Goal: Check status: Check status

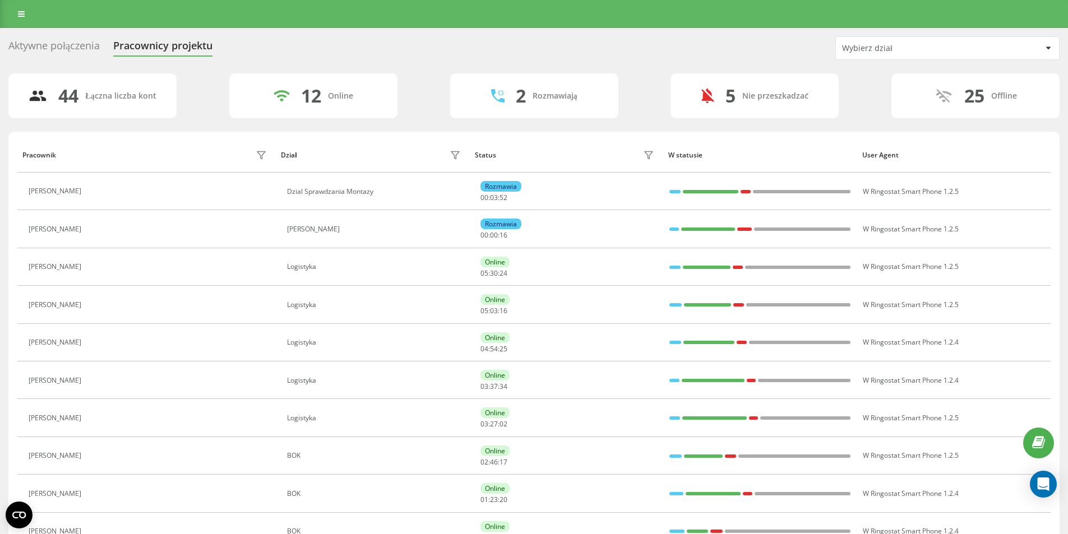
click at [1045, 43] on div at bounding box center [1047, 47] width 13 height 13
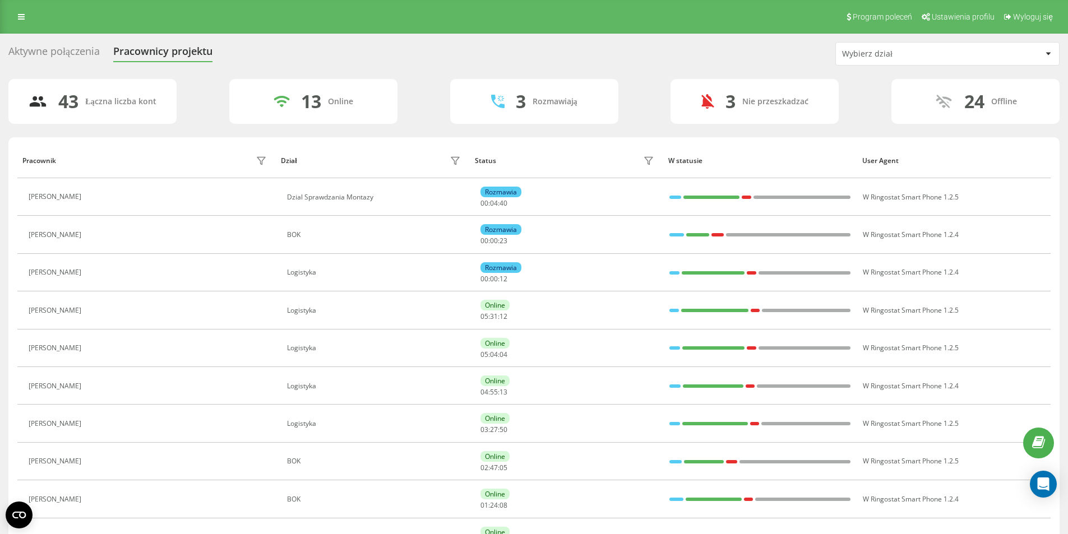
click at [1043, 53] on div at bounding box center [1047, 53] width 13 height 13
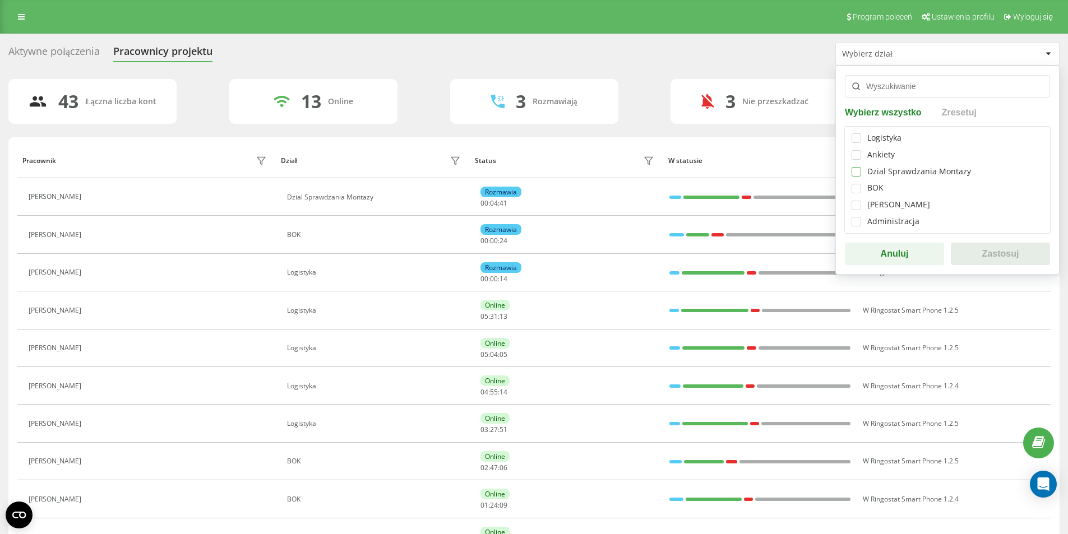
click at [855, 167] on label at bounding box center [856, 167] width 10 height 0
checkbox input "true"
click at [985, 260] on button "Zastosuj" at bounding box center [999, 254] width 99 height 22
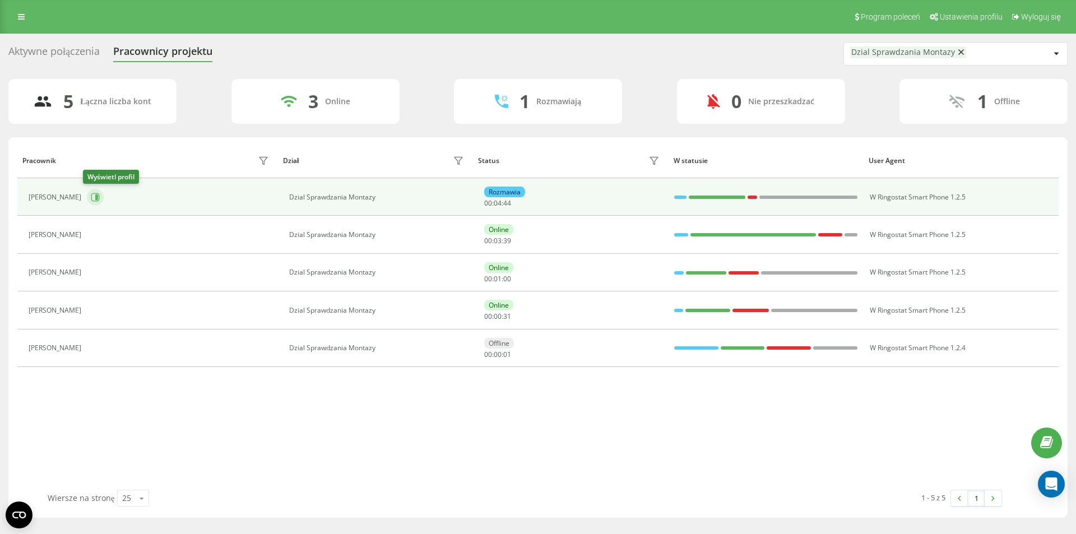
click at [95, 200] on icon at bounding box center [96, 197] width 3 height 6
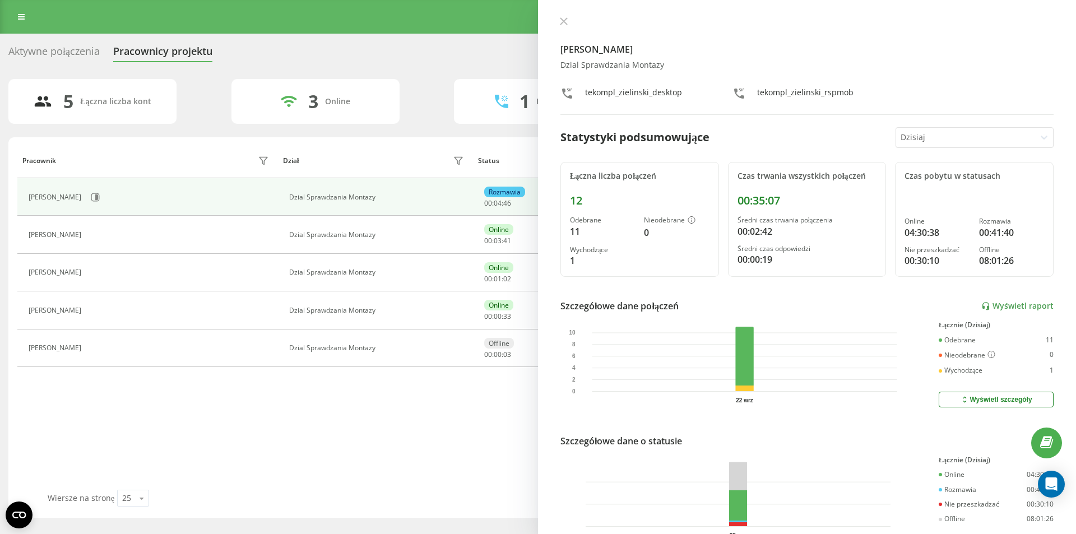
click at [142, 151] on th "Pracownik" at bounding box center [147, 160] width 261 height 35
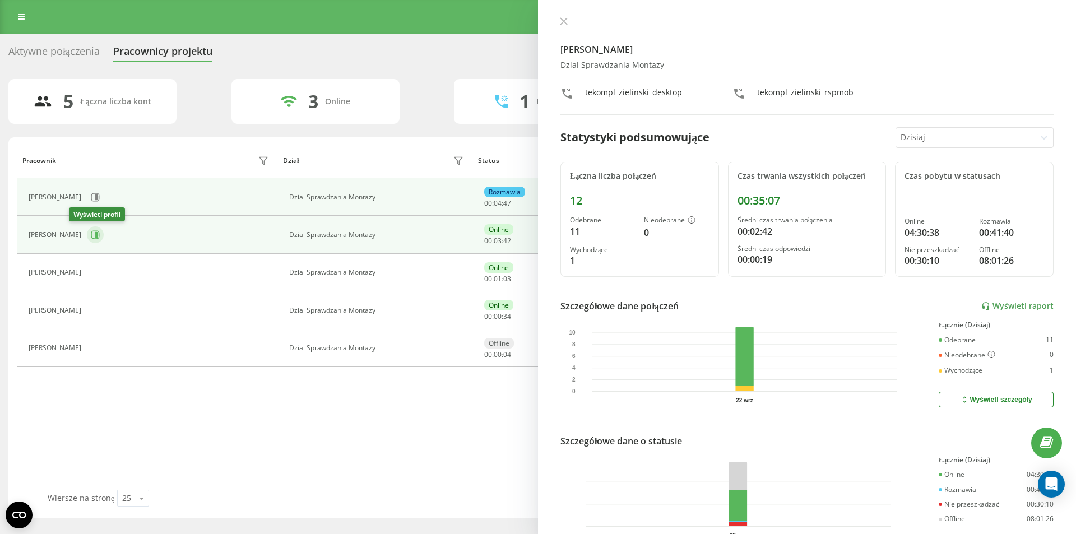
click at [91, 237] on icon at bounding box center [95, 234] width 9 height 9
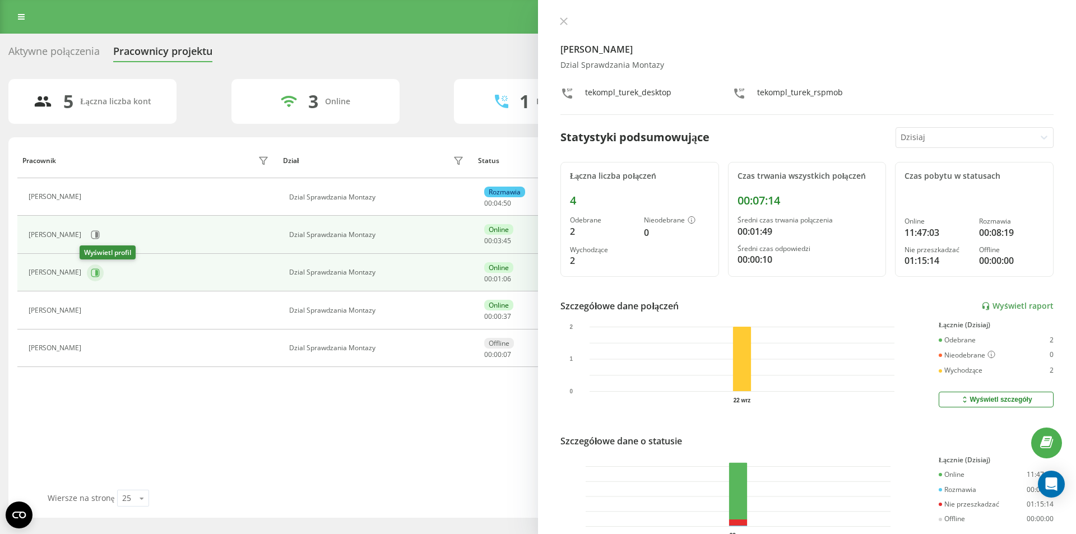
click at [95, 274] on icon at bounding box center [96, 273] width 3 height 6
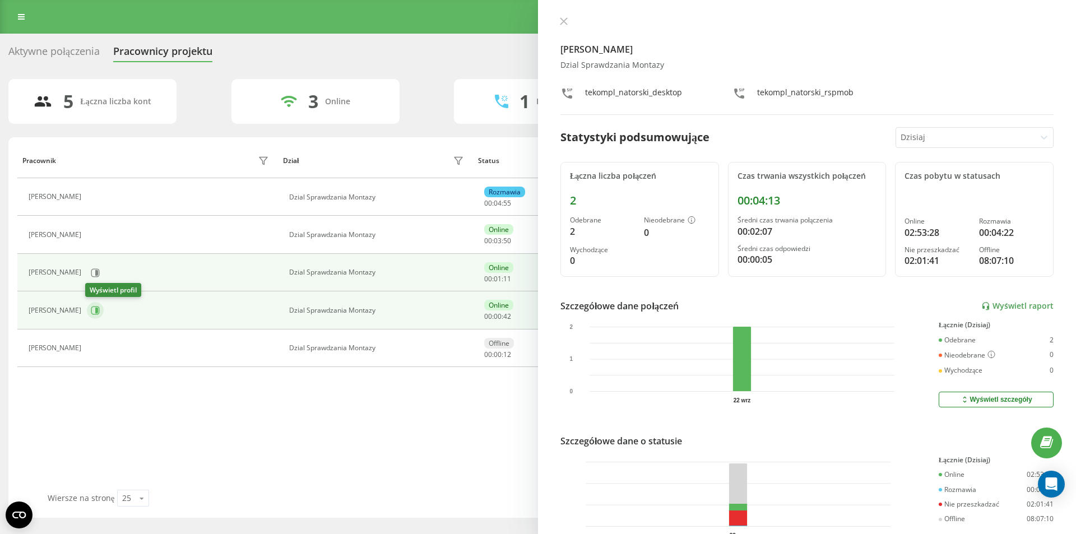
click at [92, 308] on icon at bounding box center [95, 310] width 9 height 9
click at [92, 273] on icon at bounding box center [95, 272] width 9 height 9
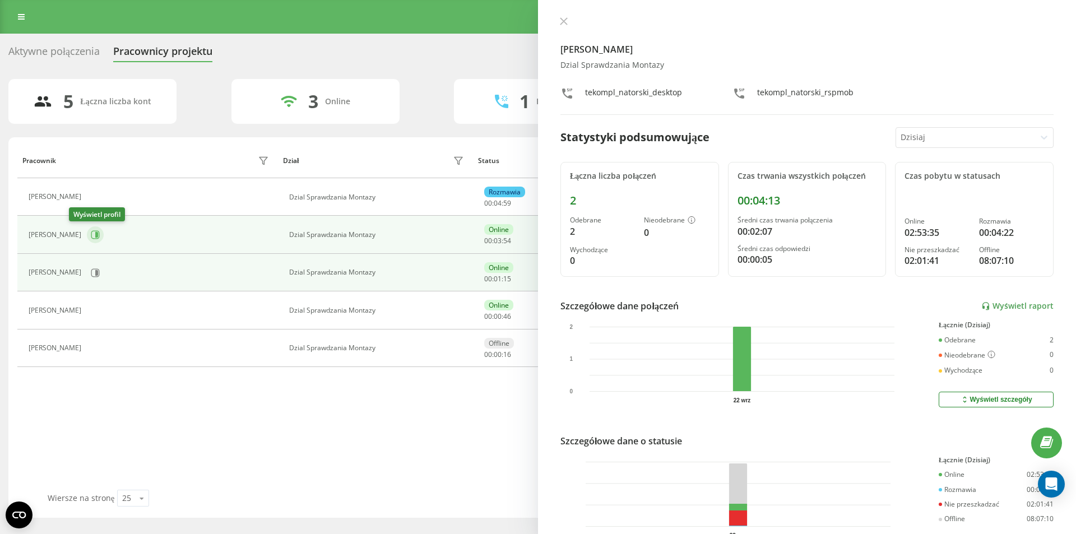
click at [95, 234] on icon at bounding box center [96, 235] width 3 height 6
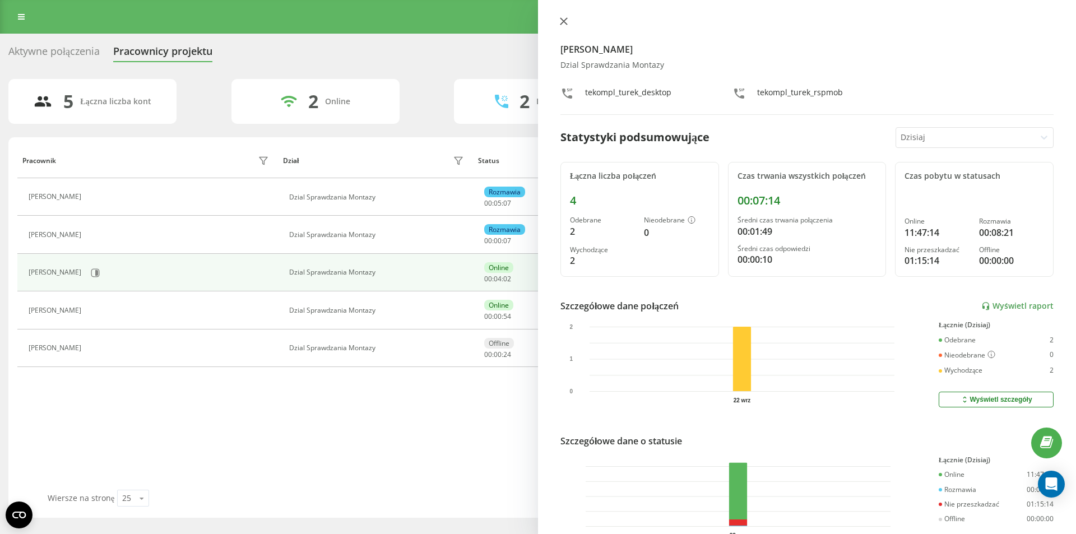
click at [564, 19] on icon at bounding box center [564, 21] width 8 height 8
